Goal: Task Accomplishment & Management: Complete application form

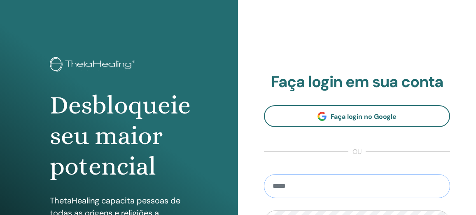
type input "**********"
click at [444, 11] on div "**********" at bounding box center [357, 197] width 238 height 395
click at [444, 12] on div "**********" at bounding box center [357, 197] width 238 height 395
type input "**********"
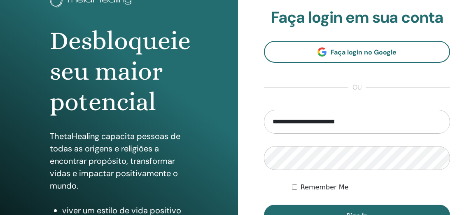
scroll to position [105, 0]
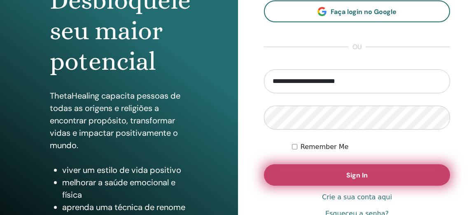
click at [372, 175] on button "Sign In" at bounding box center [357, 174] width 186 height 21
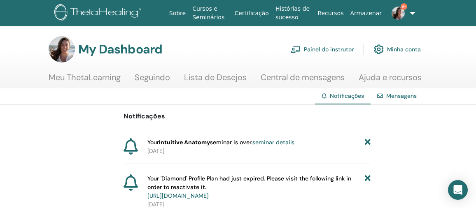
click at [332, 49] on link "Painel do instrutor" at bounding box center [322, 49] width 63 height 18
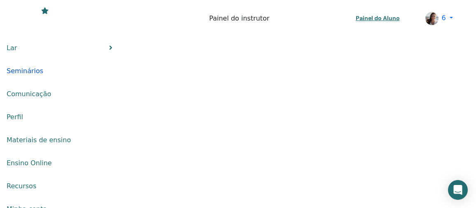
click at [43, 66] on span "Seminários" at bounding box center [25, 71] width 37 height 10
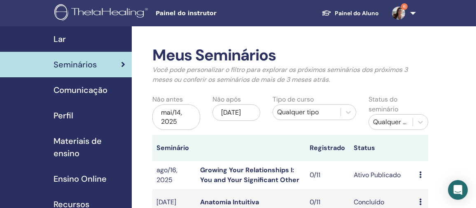
click at [399, 12] on img at bounding box center [398, 13] width 13 height 13
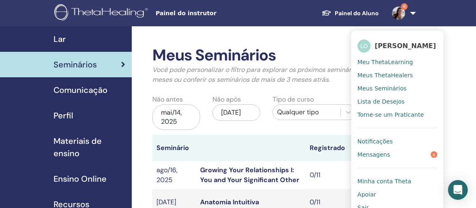
click at [373, 157] on span "Mensagens" at bounding box center [374, 154] width 33 height 7
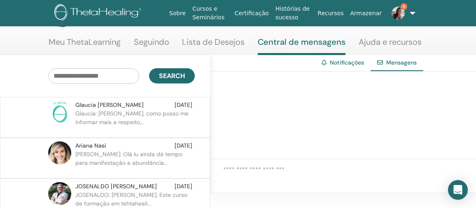
scroll to position [103, 0]
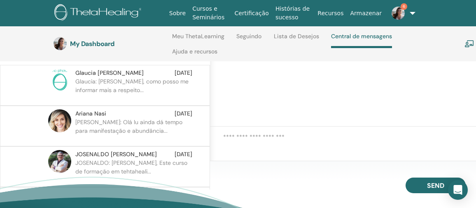
click at [116, 118] on p "[PERSON_NAME]: Olá lu ainda dá tempo para manifestação e abundância..." at bounding box center [134, 130] width 119 height 25
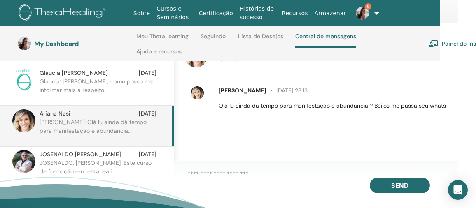
scroll to position [103, 120]
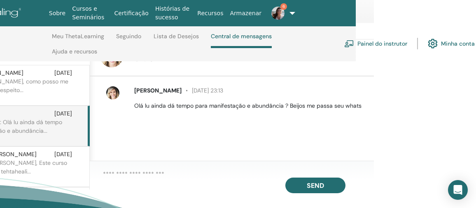
click at [129, 179] on textarea at bounding box center [238, 174] width 271 height 9
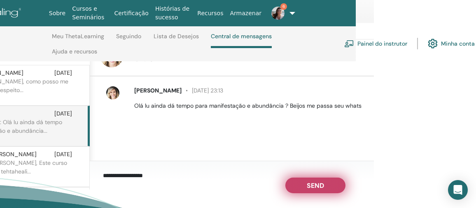
type textarea "**********"
click at [315, 187] on span "Send" at bounding box center [315, 185] width 17 height 6
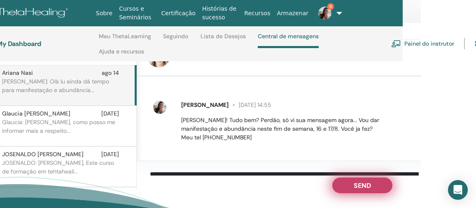
scroll to position [43, 0]
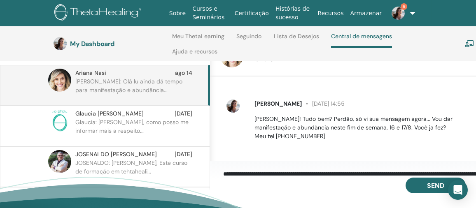
click at [138, 118] on p "Glaucia: Olá Luciana, como posso me informar mais a respeito..." at bounding box center [134, 130] width 119 height 25
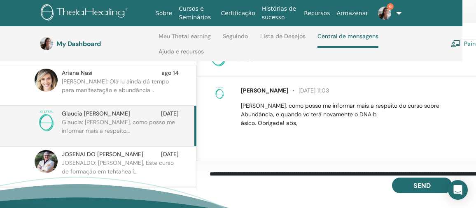
scroll to position [103, 7]
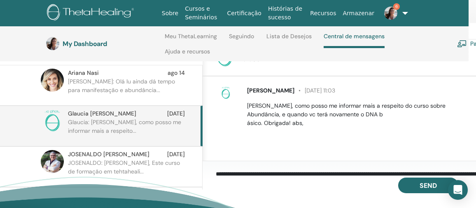
click at [212, 143] on div "Glaucia Santos 28 de maio at 11:03 Olá Luciana, como posso me informar mais a r…" at bounding box center [345, 121] width 284 height 88
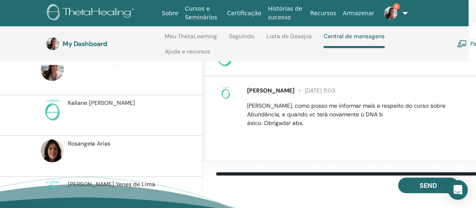
scroll to position [0, 0]
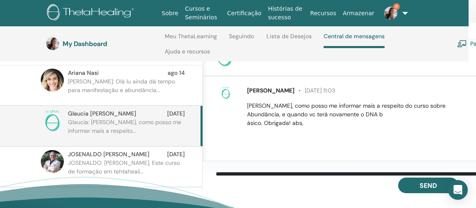
click at [142, 124] on p "Glaucia: Olá Luciana, como posso me informar mais a respeito..." at bounding box center [127, 130] width 119 height 25
click at [248, 178] on textarea "**********" at bounding box center [351, 175] width 271 height 10
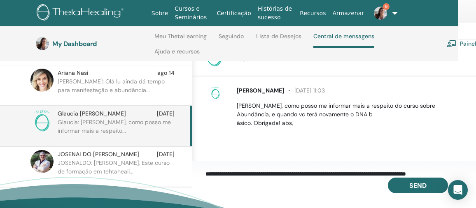
scroll to position [7, 0]
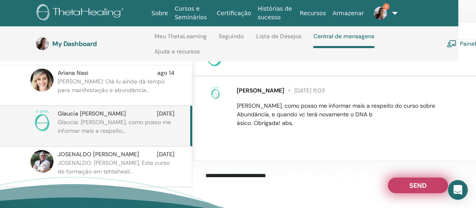
type textarea "**********"
click at [415, 187] on span "Send" at bounding box center [417, 185] width 17 height 6
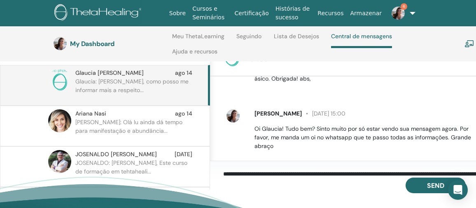
scroll to position [51, 0]
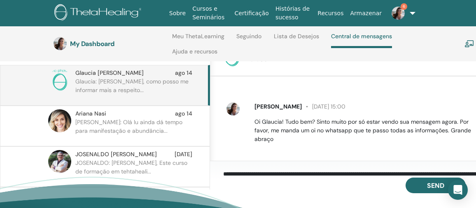
click at [396, 9] on img at bounding box center [398, 13] width 13 height 13
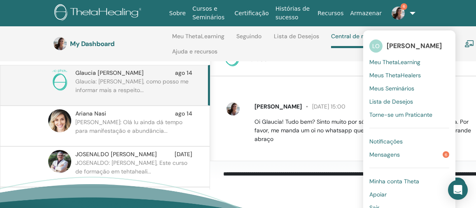
click at [374, 153] on span "Mensagens" at bounding box center [384, 154] width 30 height 7
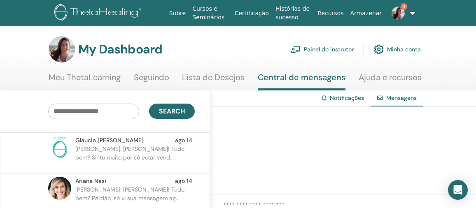
click at [328, 44] on link "Painel do instrutor" at bounding box center [322, 49] width 63 height 18
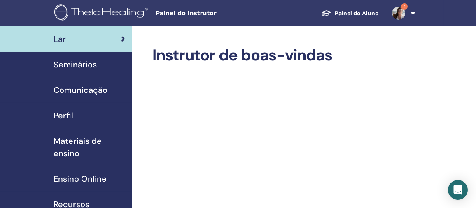
click at [83, 63] on span "Seminários" at bounding box center [75, 64] width 43 height 12
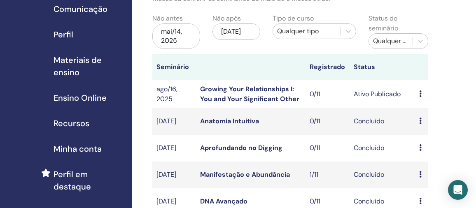
scroll to position [78, 0]
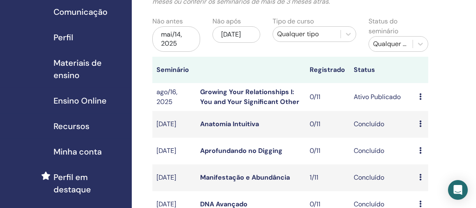
click at [421, 98] on icon at bounding box center [420, 97] width 2 height 7
click at [423, 117] on link "Editar" at bounding box center [422, 117] width 18 height 9
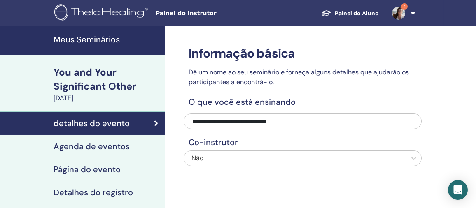
click at [129, 125] on div "detalhes do evento" at bounding box center [83, 124] width 152 height 10
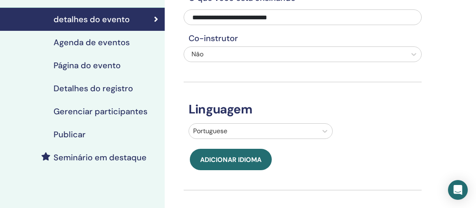
scroll to position [21, 0]
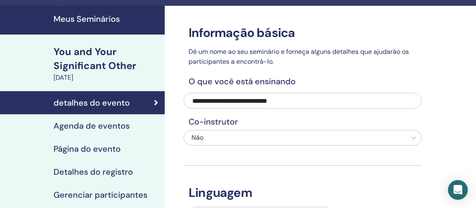
click at [116, 23] on link "Meus Seminários" at bounding box center [82, 20] width 165 height 29
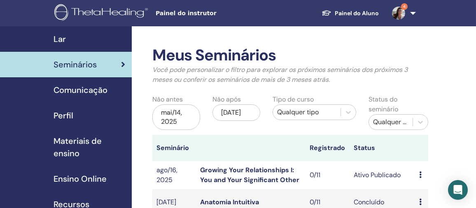
click at [423, 173] on div "Visualizar Editar Participantes Cancelar" at bounding box center [421, 176] width 5 height 10
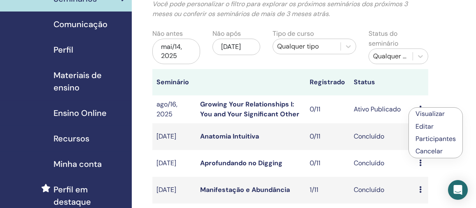
scroll to position [74, 0]
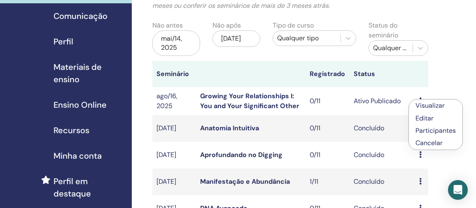
click at [433, 143] on p "Cancelar" at bounding box center [436, 143] width 40 height 10
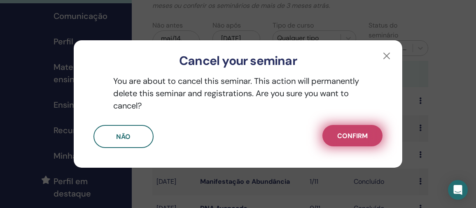
click at [350, 138] on span "Confirm" at bounding box center [352, 136] width 30 height 9
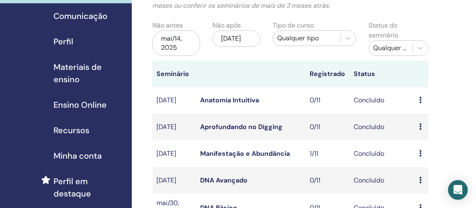
scroll to position [19, 0]
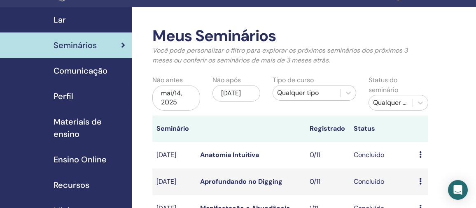
click at [67, 24] on div "Lar" at bounding box center [66, 20] width 119 height 12
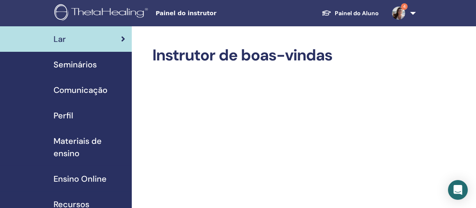
click at [90, 63] on span "Seminários" at bounding box center [75, 64] width 43 height 12
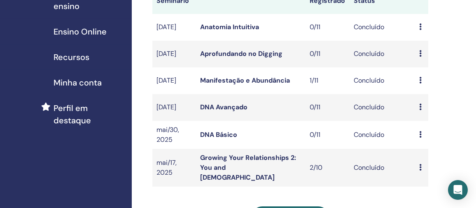
scroll to position [283, 0]
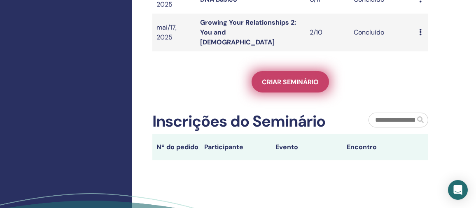
click at [279, 78] on span "Criar seminário" at bounding box center [290, 82] width 57 height 9
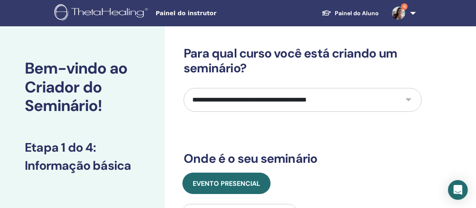
click at [407, 98] on select "**********" at bounding box center [303, 100] width 238 height 24
select select "*"
click at [184, 88] on select "**********" at bounding box center [303, 100] width 238 height 24
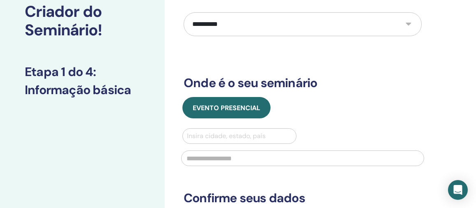
scroll to position [85, 0]
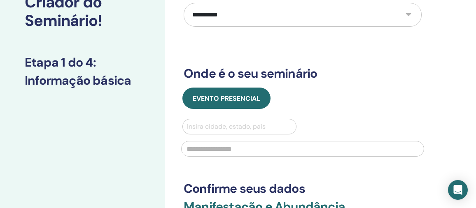
click at [217, 126] on div at bounding box center [239, 127] width 105 height 12
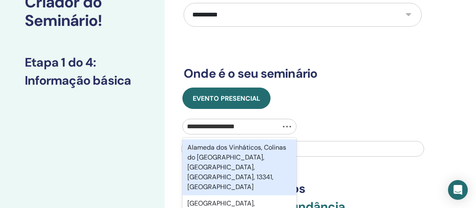
type input "**********"
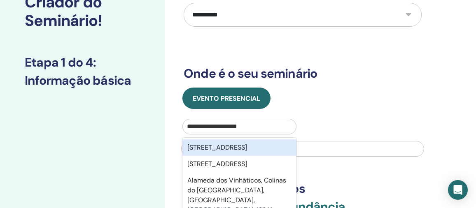
click at [225, 147] on div "Alameda Dos Vinhaticos 51, Indaiatuba, São Paulo, 13341-040, BRA" at bounding box center [239, 148] width 114 height 16
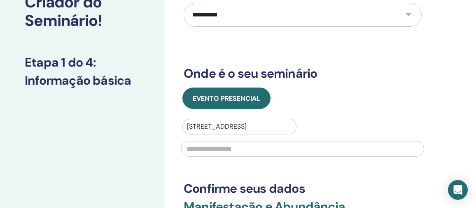
click at [240, 149] on input "text" at bounding box center [302, 149] width 243 height 16
click at [284, 126] on div at bounding box center [239, 127] width 105 height 12
click at [356, 115] on div "Evento presencial Use Up e Down para escolher as opções, pressione Enter para s…" at bounding box center [303, 125] width 250 height 74
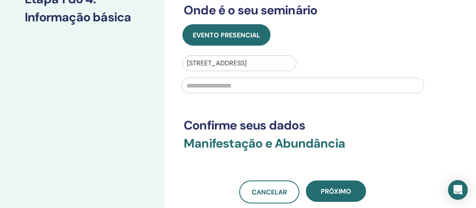
scroll to position [175, 0]
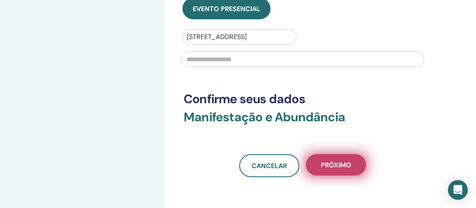
click at [338, 169] on span "Próximo" at bounding box center [336, 165] width 30 height 9
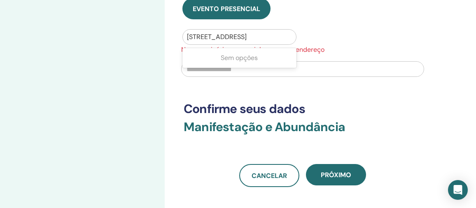
click at [282, 38] on div at bounding box center [239, 37] width 105 height 12
click at [266, 68] on input "text" at bounding box center [302, 69] width 243 height 16
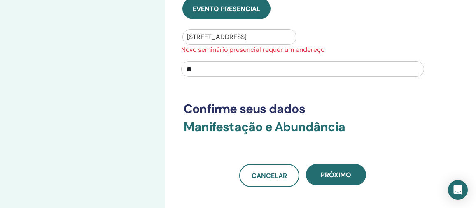
type input "*"
click at [267, 34] on div at bounding box center [239, 37] width 105 height 12
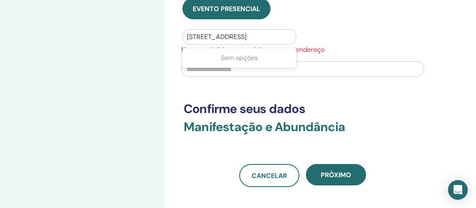
click at [267, 34] on div at bounding box center [239, 37] width 105 height 12
click at [215, 68] on input "text" at bounding box center [302, 69] width 243 height 16
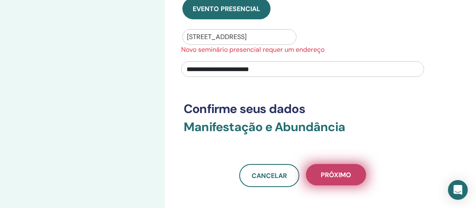
type input "**********"
click at [333, 176] on span "Próximo" at bounding box center [336, 175] width 30 height 9
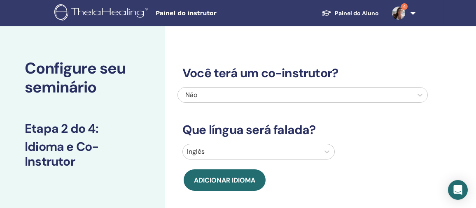
scroll to position [16, 0]
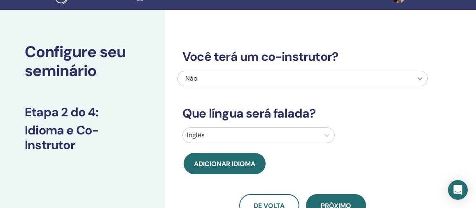
click at [420, 75] on icon at bounding box center [420, 79] width 8 height 8
click at [396, 83] on div at bounding box center [295, 79] width 227 height 12
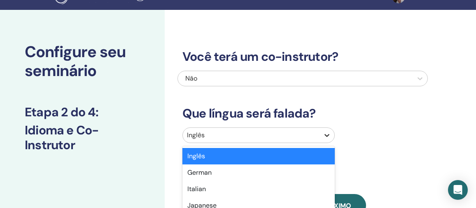
click at [328, 135] on icon at bounding box center [327, 135] width 5 height 3
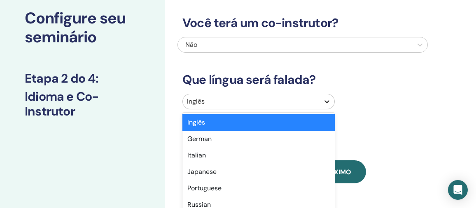
scroll to position [75, 0]
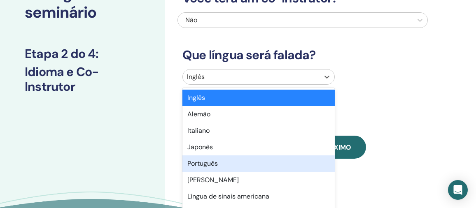
click at [271, 166] on div "Português" at bounding box center [258, 164] width 152 height 16
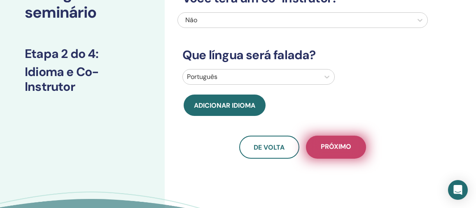
click at [347, 147] on span "Próximo" at bounding box center [336, 148] width 30 height 10
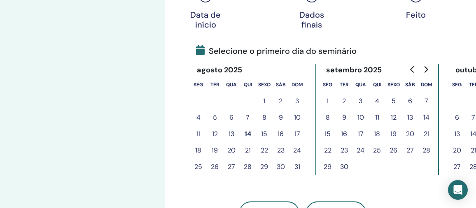
scroll to position [165, 0]
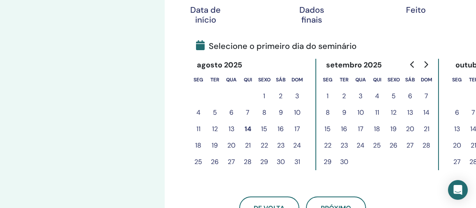
click at [283, 127] on button "16" at bounding box center [281, 129] width 16 height 16
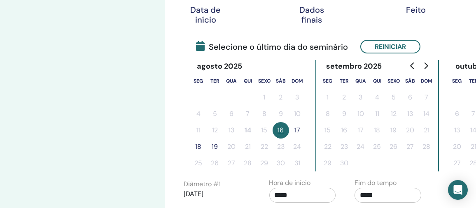
click at [298, 129] on button "17" at bounding box center [297, 130] width 16 height 16
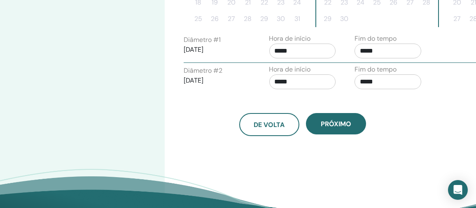
scroll to position [322, 0]
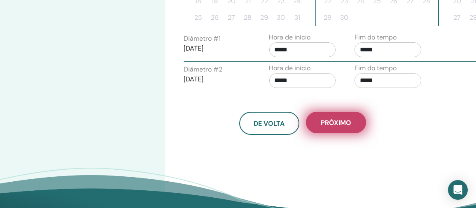
click at [339, 117] on button "Próximo" at bounding box center [336, 122] width 60 height 21
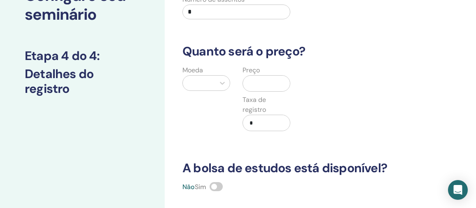
scroll to position [0, 0]
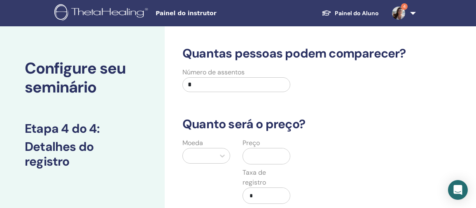
click at [203, 83] on input "*" at bounding box center [236, 84] width 108 height 15
type input "**"
click at [210, 154] on div at bounding box center [199, 156] width 24 height 12
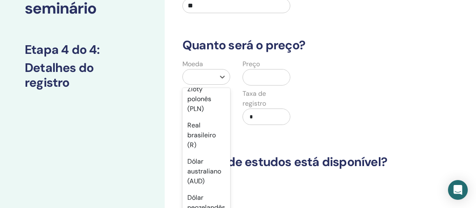
scroll to position [162, 0]
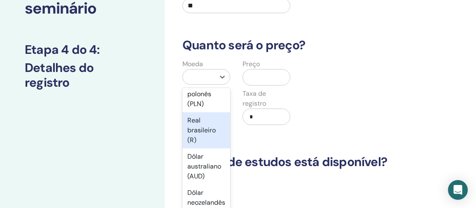
click at [205, 149] on div "Real brasileiro (R)" at bounding box center [206, 130] width 48 height 36
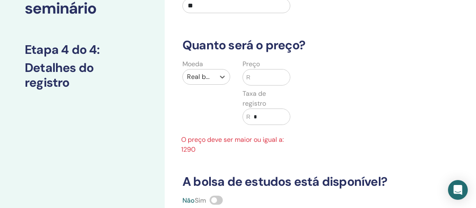
click at [262, 75] on input "text" at bounding box center [270, 78] width 40 height 16
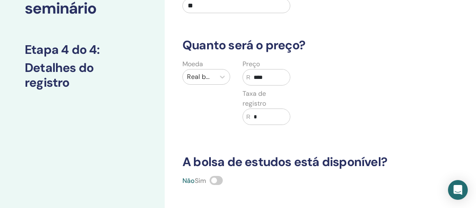
type input "****"
click at [261, 120] on input "*" at bounding box center [270, 117] width 40 height 16
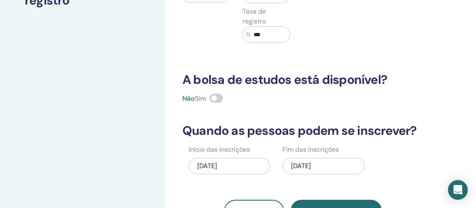
scroll to position [164, 0]
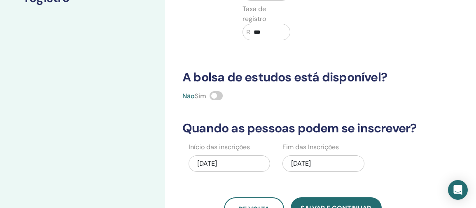
type input "***"
click at [161, 192] on div "Configure seu seminário Etapa 4 do 4 : Detalhes do registro" at bounding box center [82, 99] width 165 height 474
click at [222, 94] on span at bounding box center [216, 95] width 13 height 9
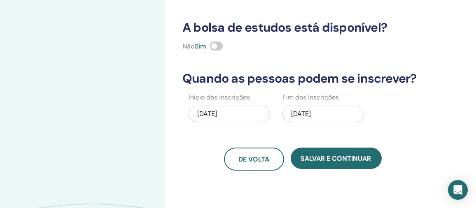
scroll to position [228, 0]
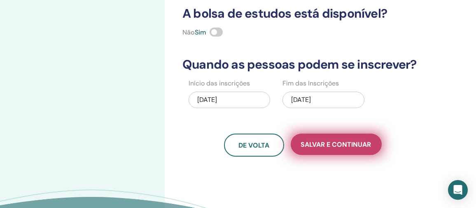
click at [366, 144] on span "Salvar e continuar" at bounding box center [336, 144] width 70 height 9
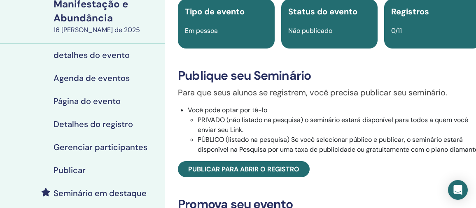
scroll to position [102, 0]
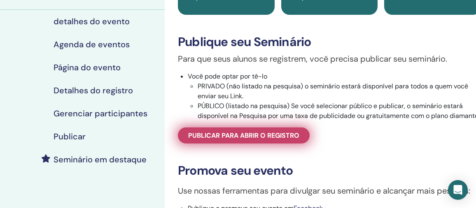
click at [258, 140] on span "Publicar para abrir o registro" at bounding box center [243, 135] width 111 height 9
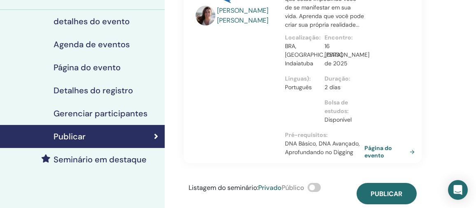
click at [318, 189] on span at bounding box center [314, 187] width 13 height 9
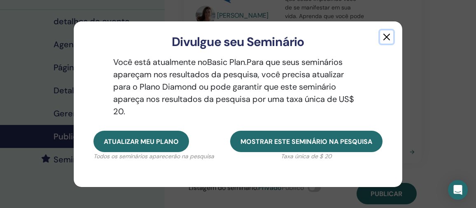
click at [390, 35] on button "button" at bounding box center [386, 36] width 13 height 13
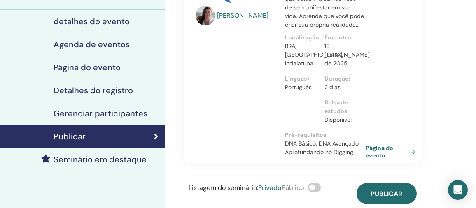
click at [377, 150] on link "Página do evento" at bounding box center [393, 152] width 54 height 15
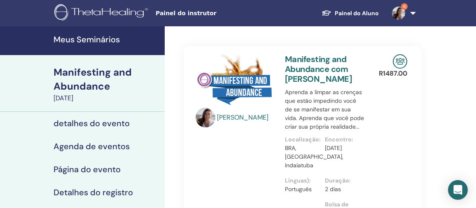
scroll to position [102, 0]
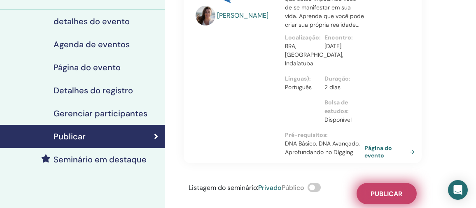
click at [375, 192] on span "Publicar" at bounding box center [387, 194] width 32 height 9
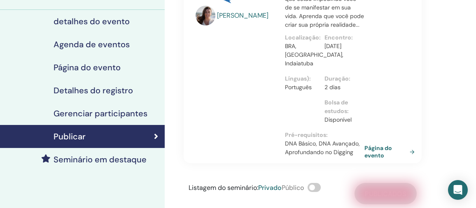
click at [375, 192] on div "Listagem do seminário : Privado Público Publicados" at bounding box center [303, 193] width 238 height 21
click at [387, 153] on link "Página do evento" at bounding box center [393, 152] width 54 height 15
